Goal: Check status: Check status

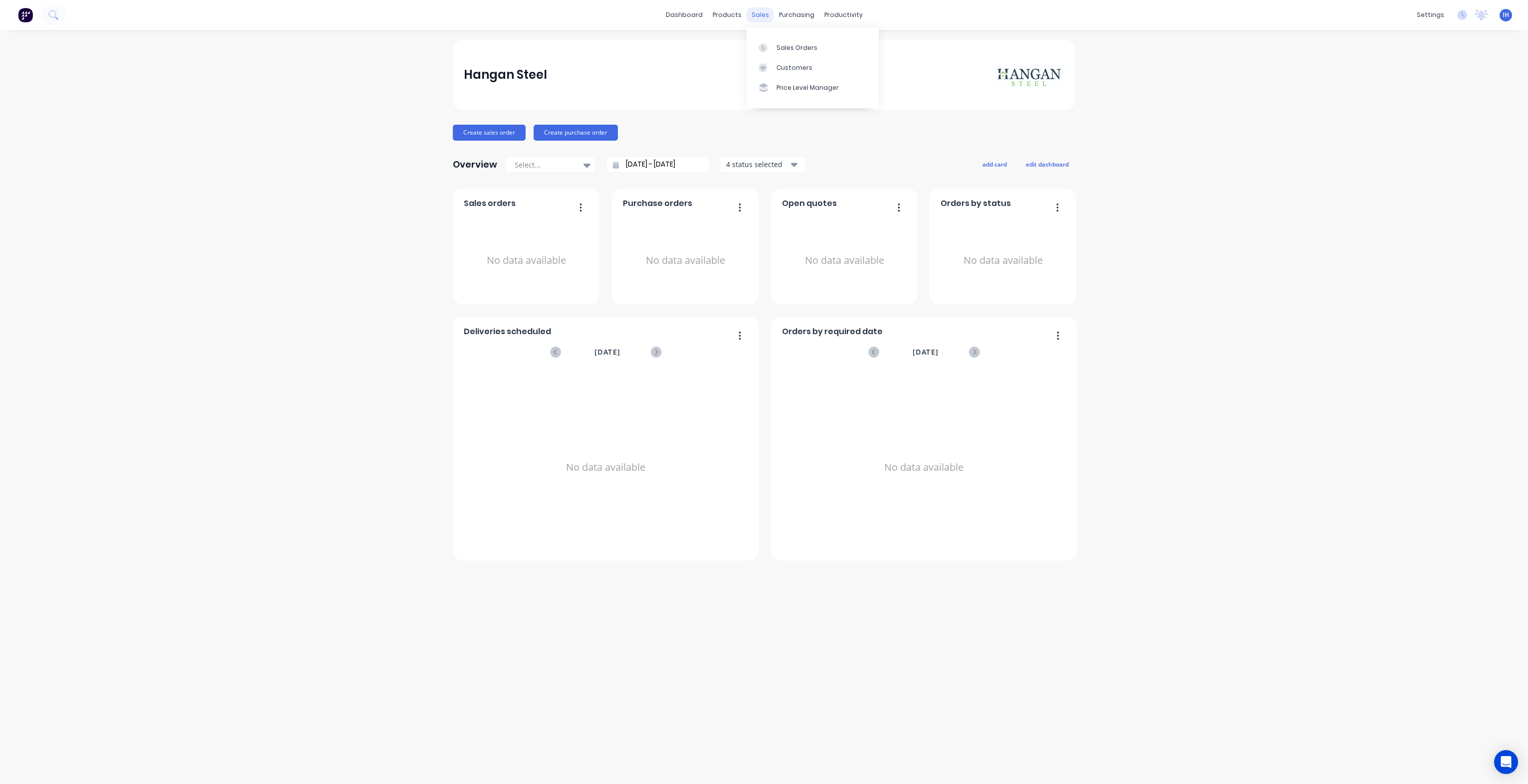
click at [764, 16] on div "sales" at bounding box center [760, 15] width 28 height 15
click at [801, 45] on div "Sales Orders" at bounding box center [797, 48] width 41 height 9
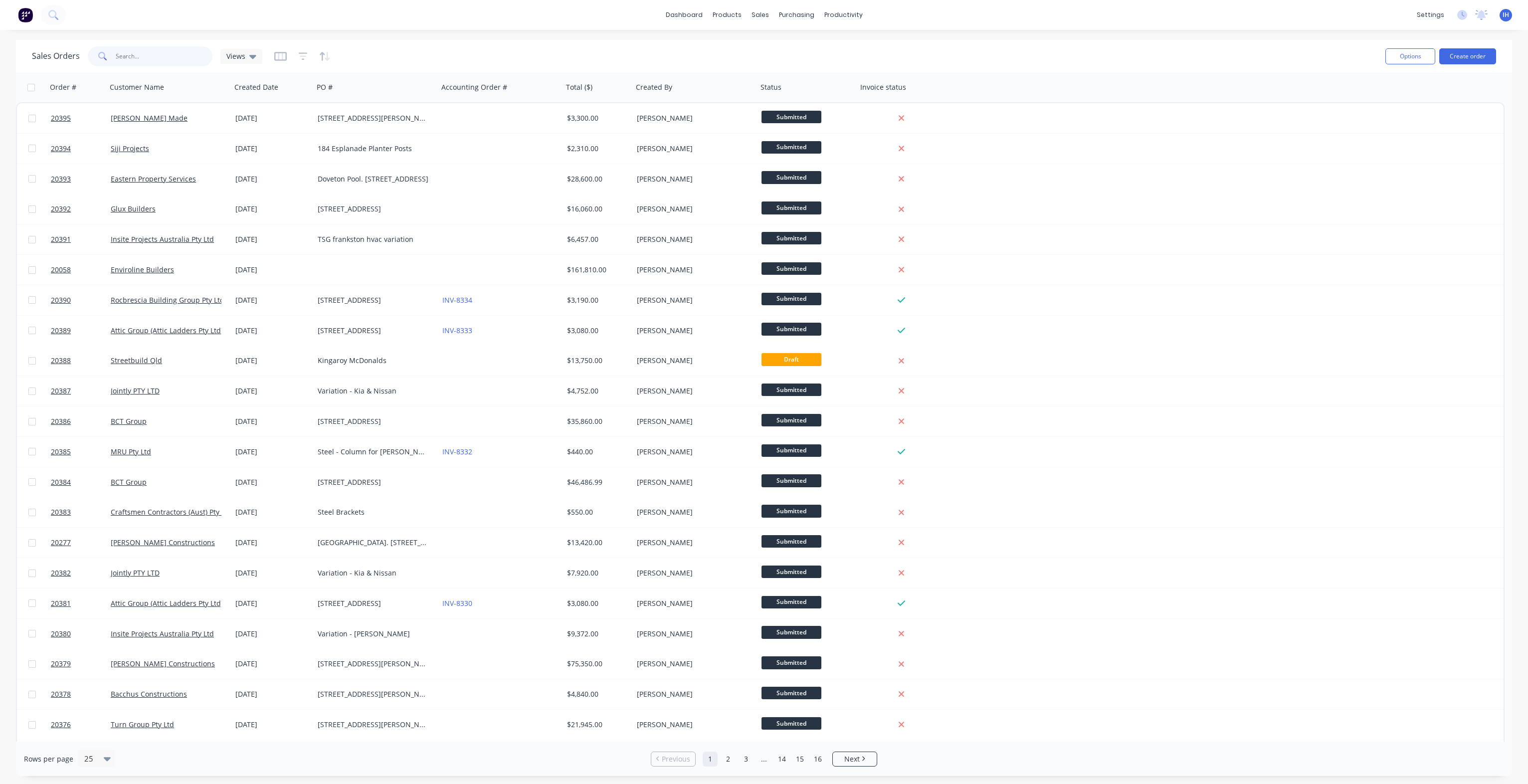
click at [182, 50] on input "text" at bounding box center [165, 56] width 97 height 20
type input "20056"
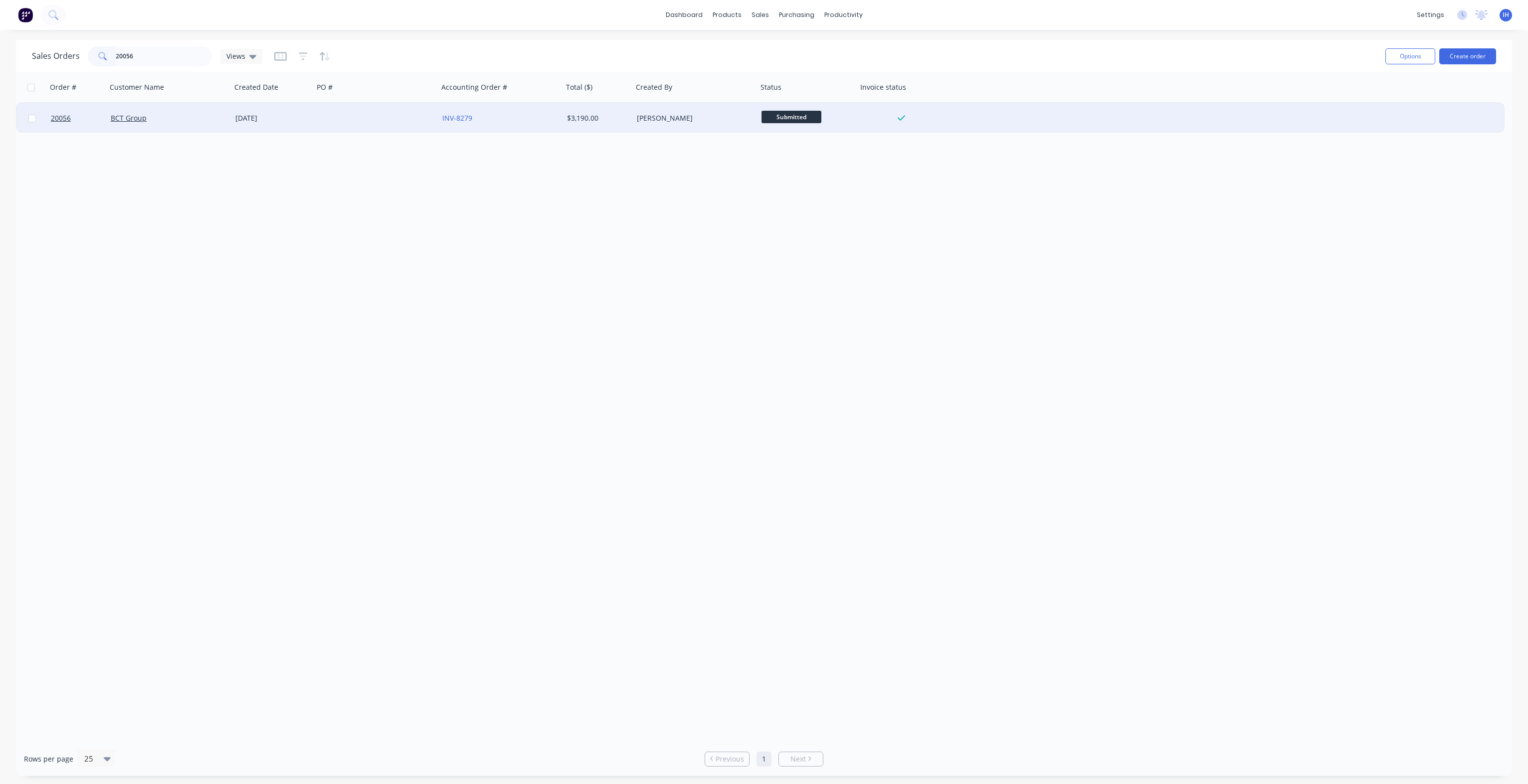
click at [363, 120] on div at bounding box center [376, 117] width 125 height 29
